Goal: Browse casually: Explore the website without a specific task or goal

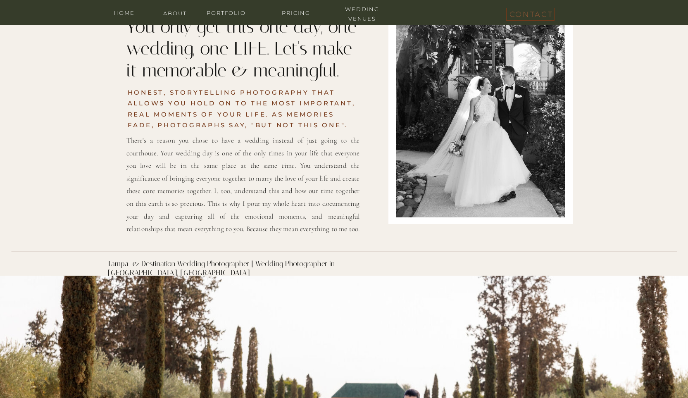
scroll to position [228, 0]
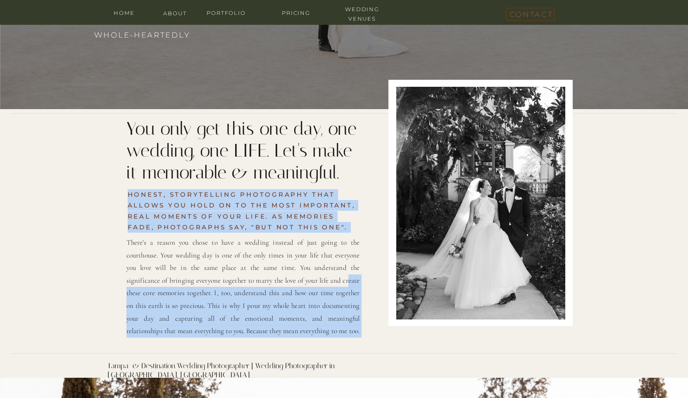
drag, startPoint x: 128, startPoint y: 125, endPoint x: 317, endPoint y: 284, distance: 247.5
click at [317, 284] on div "There's a reason you chose to have a wedding instead of just going to the court…" at bounding box center [344, 243] width 496 height 269
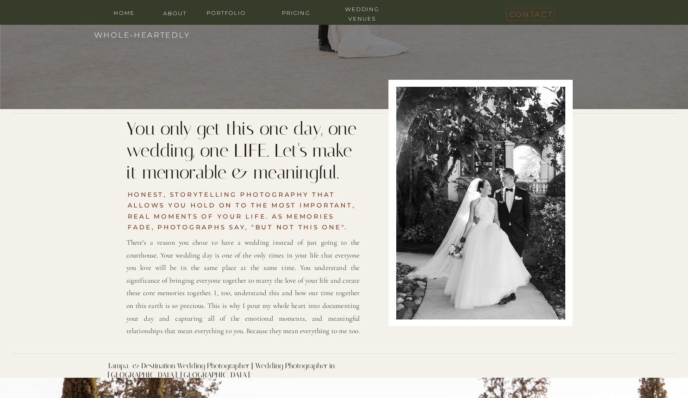
click at [314, 299] on p "There's a reason you chose to have a wedding instead of just going to the court…" at bounding box center [242, 288] width 233 height 105
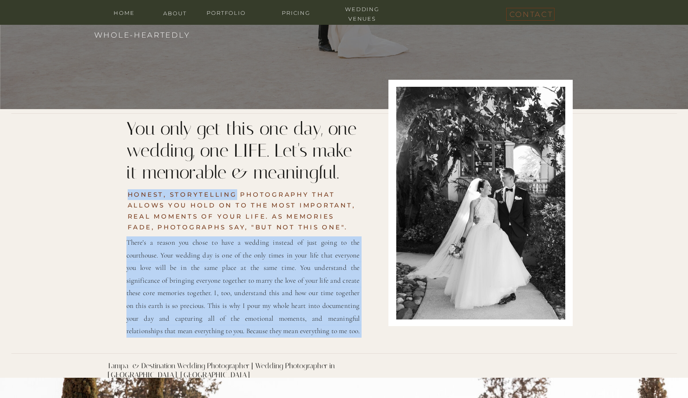
drag, startPoint x: 296, startPoint y: 330, endPoint x: 238, endPoint y: 198, distance: 144.3
click at [238, 198] on div "There's a reason you chose to have a wedding instead of just going to the court…" at bounding box center [344, 243] width 496 height 269
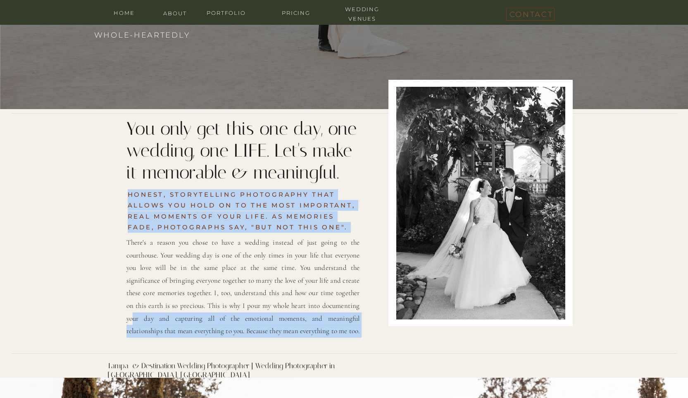
drag, startPoint x: 127, startPoint y: 122, endPoint x: 330, endPoint y: 305, distance: 273.6
click at [330, 305] on div "There's a reason you chose to have a wedding instead of just going to the court…" at bounding box center [344, 243] width 496 height 269
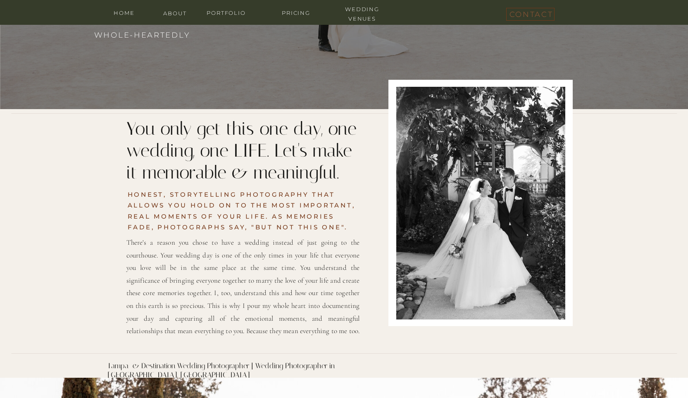
click at [334, 324] on p "There's a reason you chose to have a wedding instead of just going to the court…" at bounding box center [242, 288] width 233 height 105
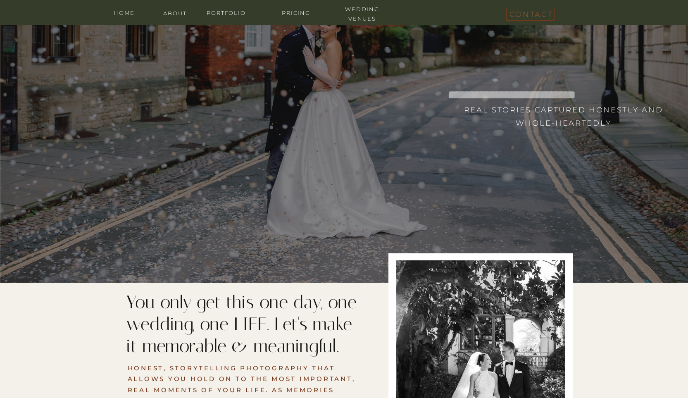
scroll to position [8, 0]
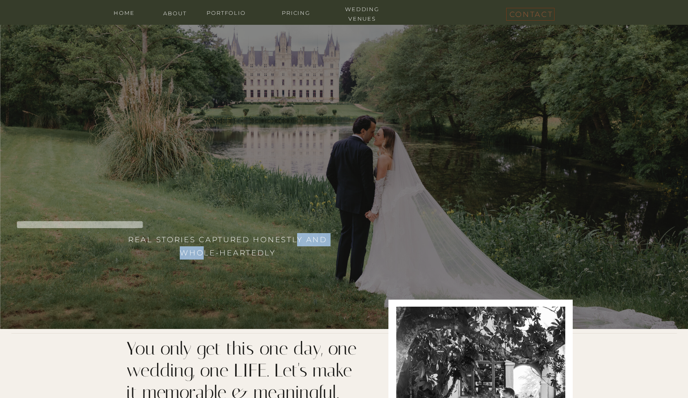
drag, startPoint x: 205, startPoint y: 248, endPoint x: 294, endPoint y: 244, distance: 88.9
click at [294, 244] on h3 "Real stories captured honestly and whole-heartedly" at bounding box center [227, 251] width 205 height 37
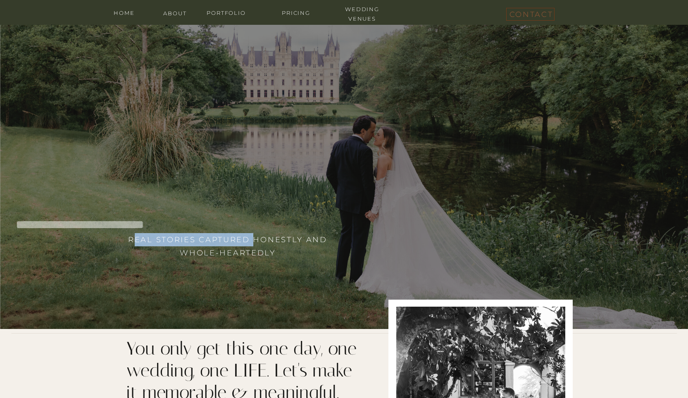
drag, startPoint x: 133, startPoint y: 239, endPoint x: 253, endPoint y: 240, distance: 119.4
click at [253, 240] on h3 "Real stories captured honestly and whole-heartedly" at bounding box center [227, 251] width 205 height 37
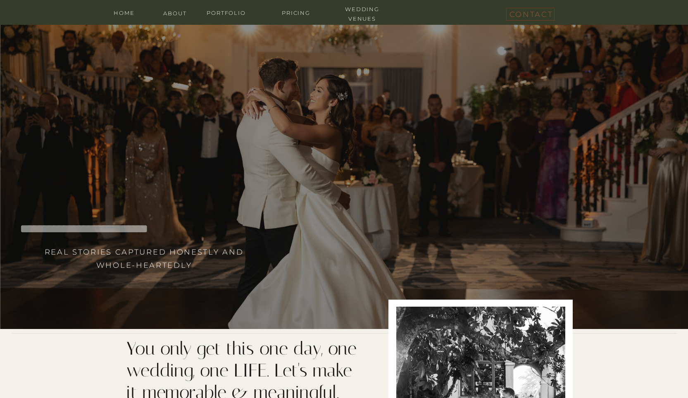
drag, startPoint x: 278, startPoint y: 251, endPoint x: 127, endPoint y: 238, distance: 151.4
click at [127, 238] on div "Real stories captured honestly and whole-heartedly Real stories captured honest…" at bounding box center [344, 173] width 688 height 312
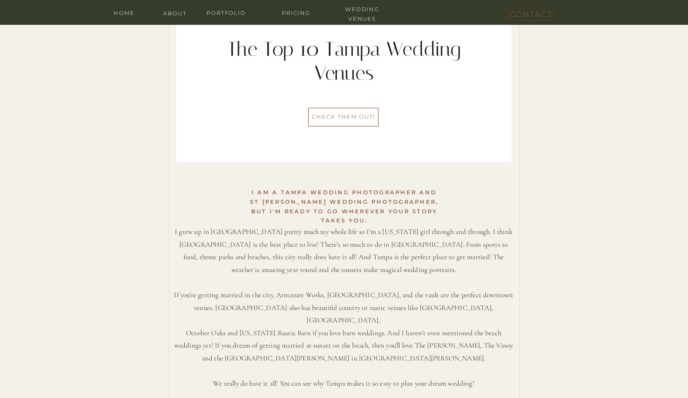
scroll to position [3319, 0]
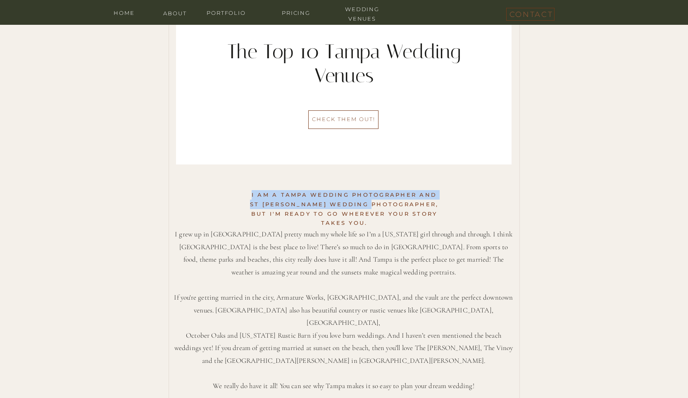
drag, startPoint x: 248, startPoint y: 194, endPoint x: 380, endPoint y: 208, distance: 132.2
click at [380, 208] on h2 "I am a Tampa Wedding Photographer and St [PERSON_NAME] wedding photographer, bu…" at bounding box center [344, 204] width 202 height 28
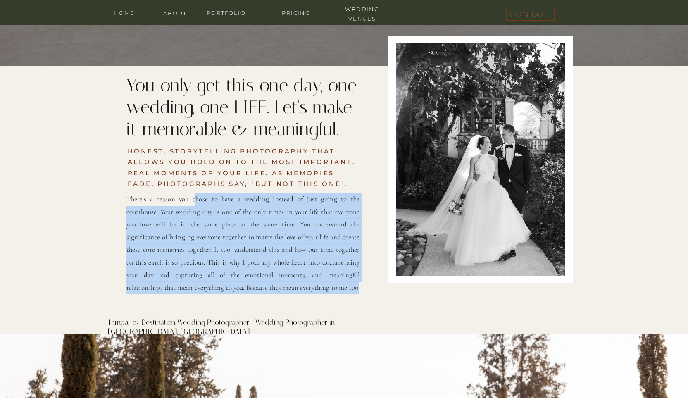
scroll to position [247, 0]
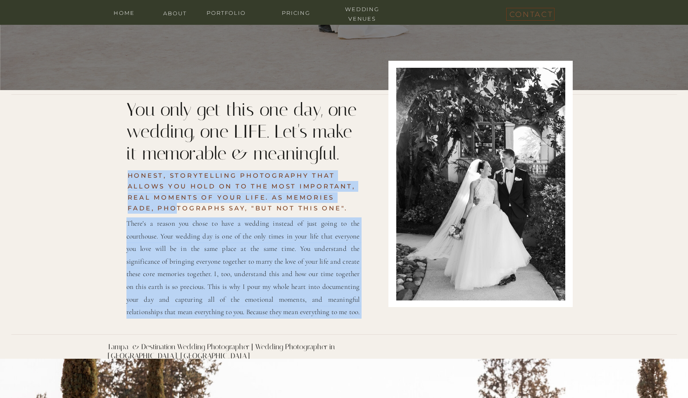
drag, startPoint x: 299, startPoint y: 216, endPoint x: 175, endPoint y: 205, distance: 124.4
click at [175, 205] on div "There's a reason you chose to have a wedding instead of just going to the court…" at bounding box center [344, 224] width 496 height 269
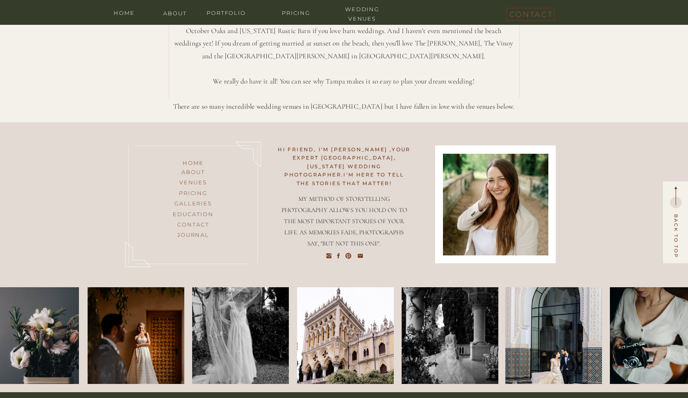
scroll to position [3579, 0]
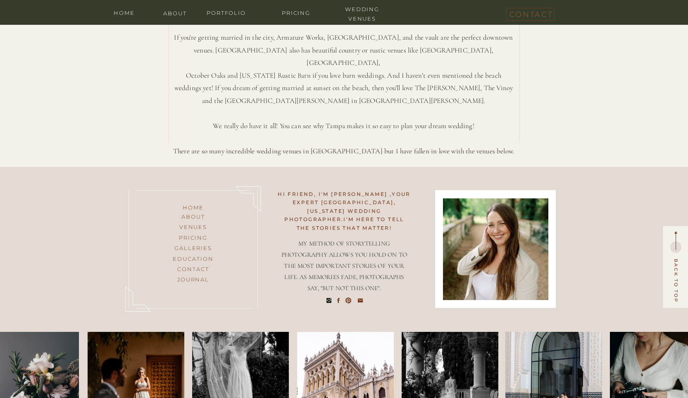
click at [327, 300] on icon at bounding box center [329, 300] width 7 height 7
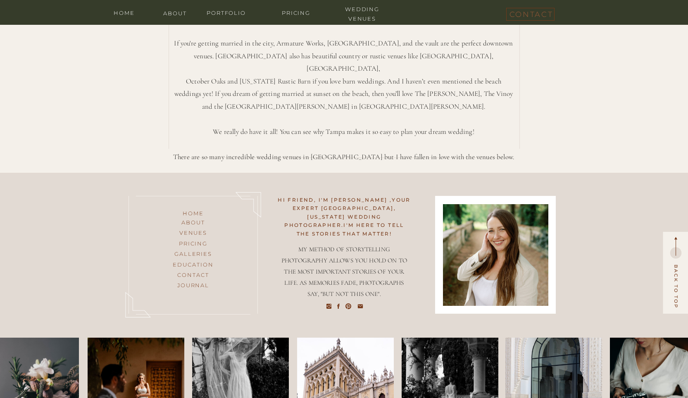
scroll to position [3574, 0]
